Goal: Task Accomplishment & Management: Use online tool/utility

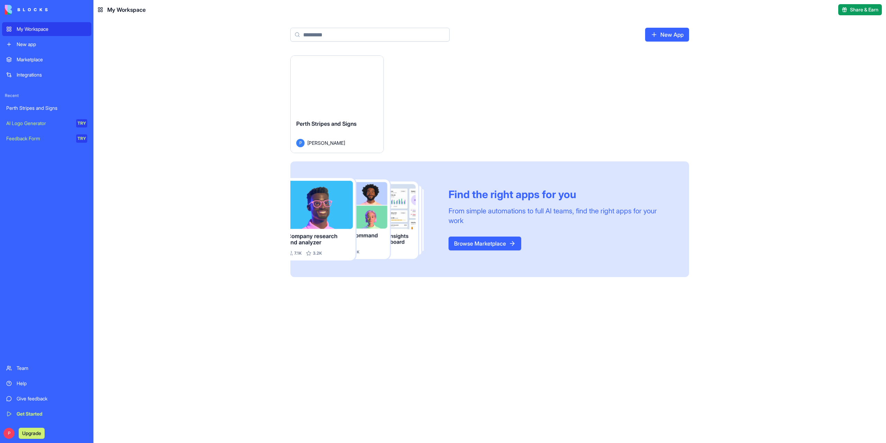
click at [39, 110] on div "Perth Stripes and Signs" at bounding box center [46, 107] width 81 height 7
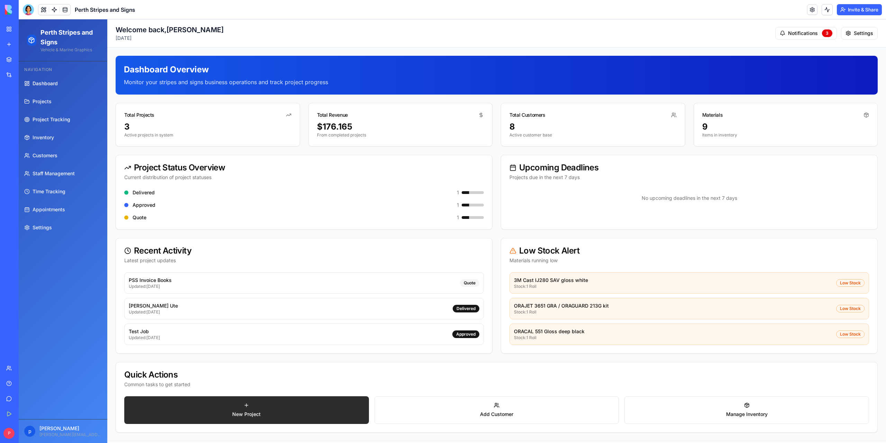
click at [192, 407] on link "New Project" at bounding box center [246, 410] width 245 height 28
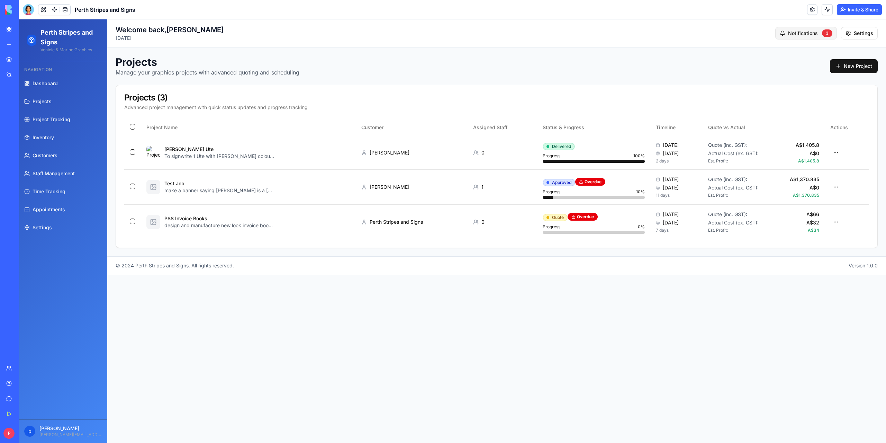
click at [828, 32] on div "3" at bounding box center [827, 33] width 10 height 8
